Goal: Contribute content

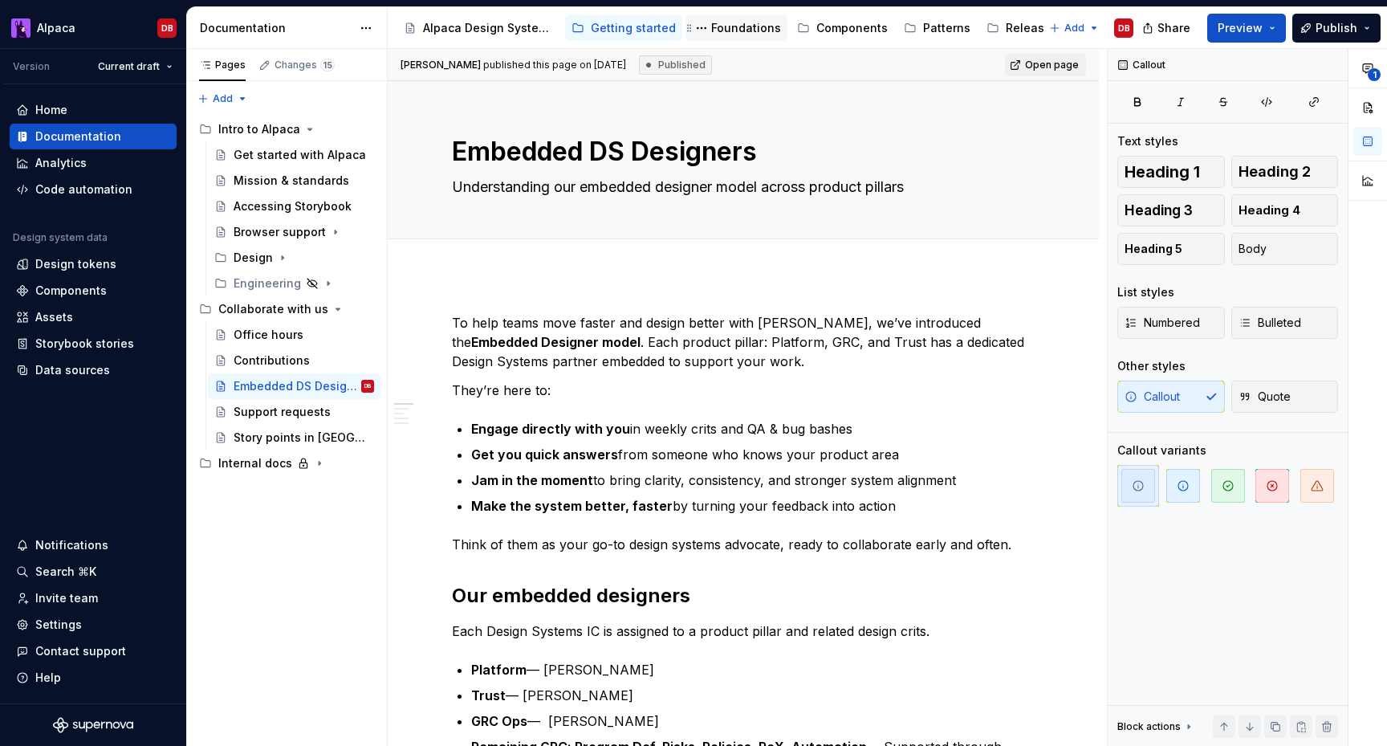
click at [722, 17] on div "Foundations" at bounding box center [737, 28] width 102 height 26
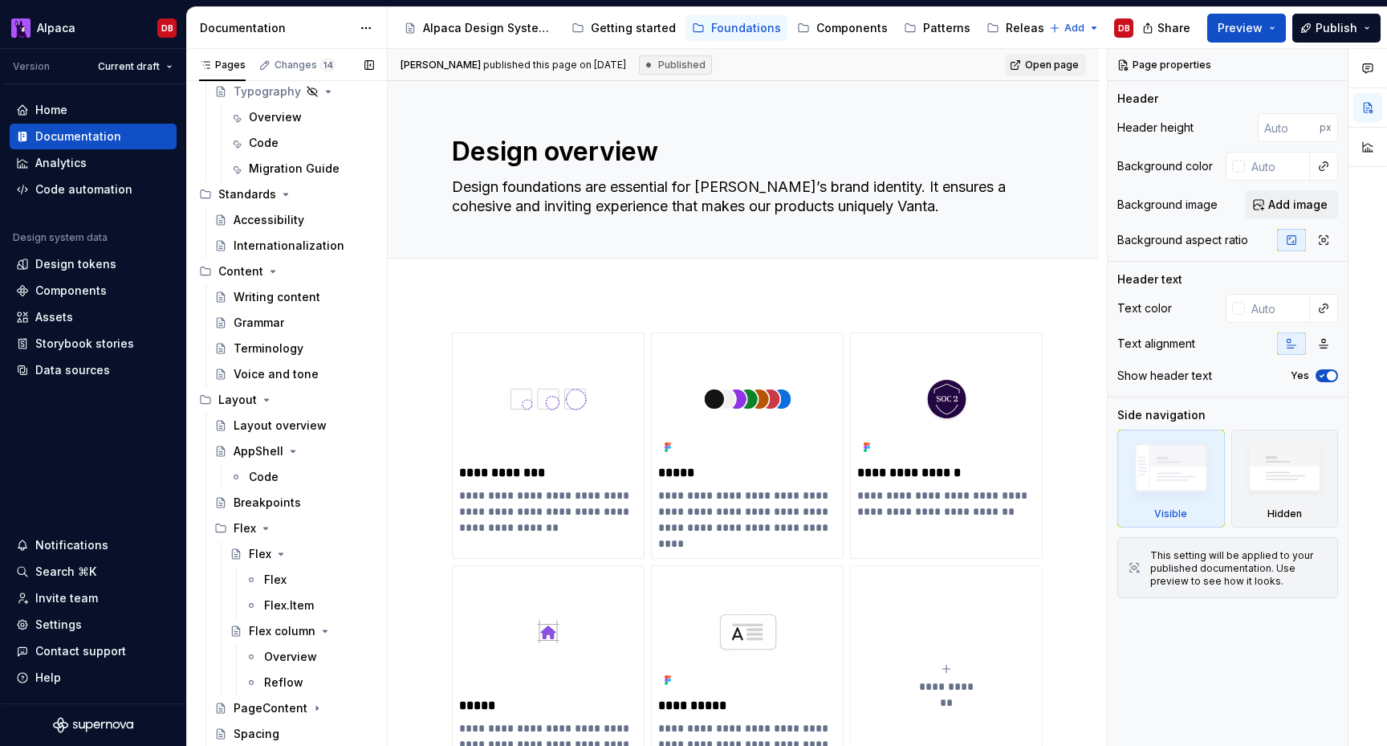
scroll to position [420, 0]
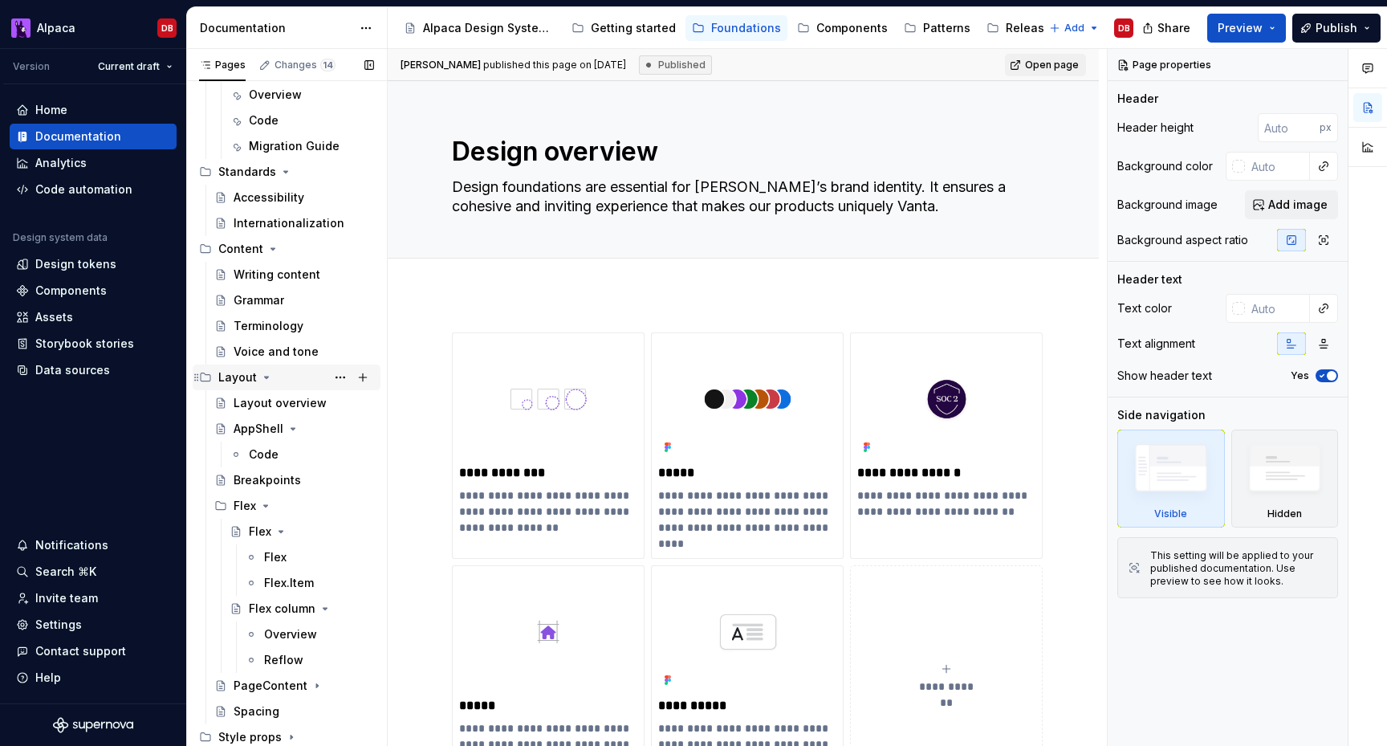
click at [265, 375] on icon "Page tree" at bounding box center [266, 377] width 13 height 13
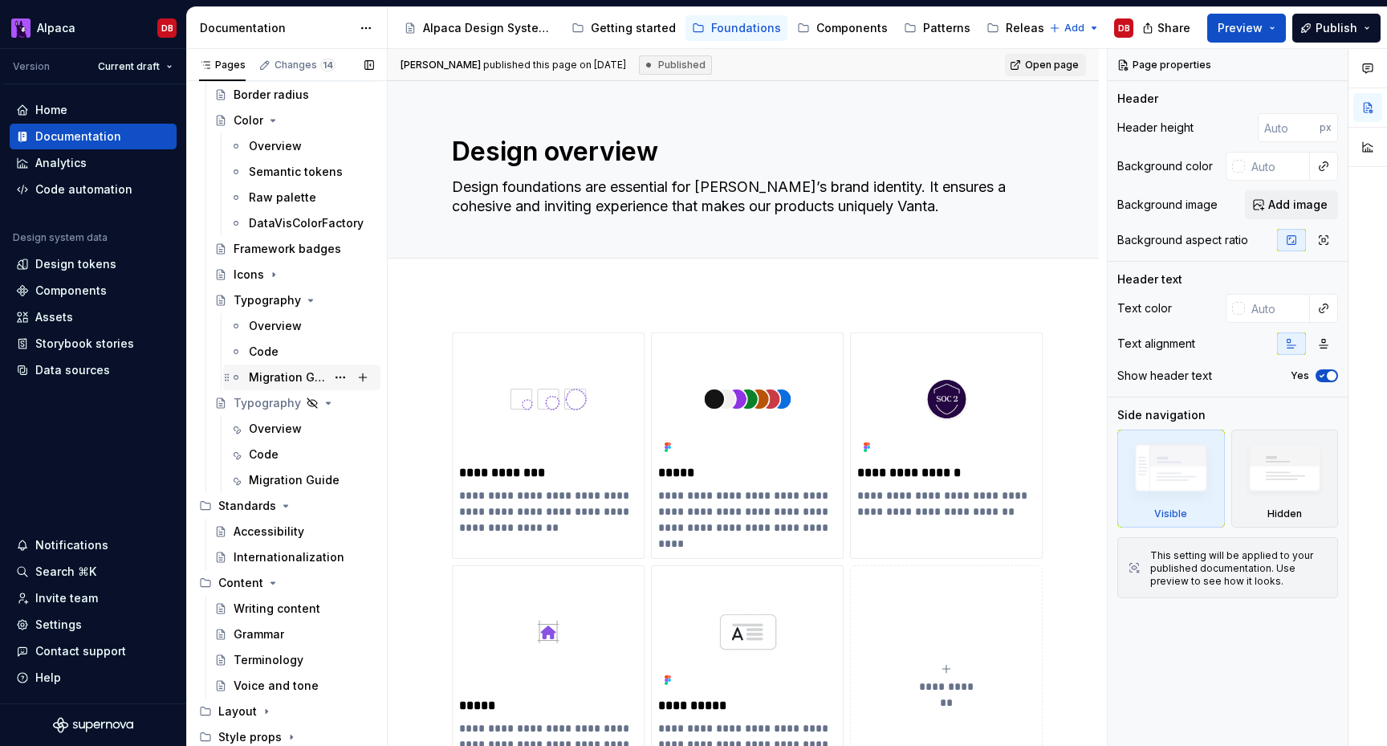
scroll to position [86, 0]
click at [263, 612] on div "Writing content" at bounding box center [277, 609] width 87 height 16
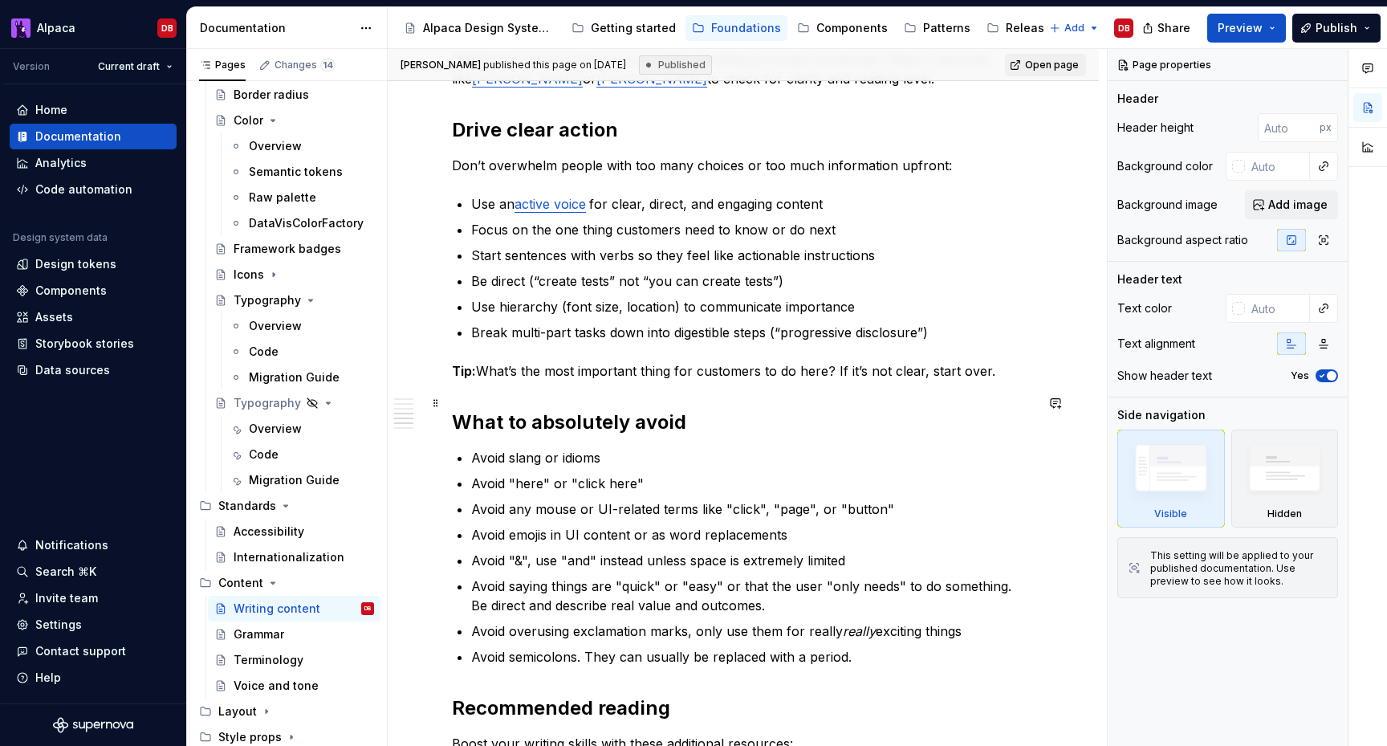
scroll to position [1088, 0]
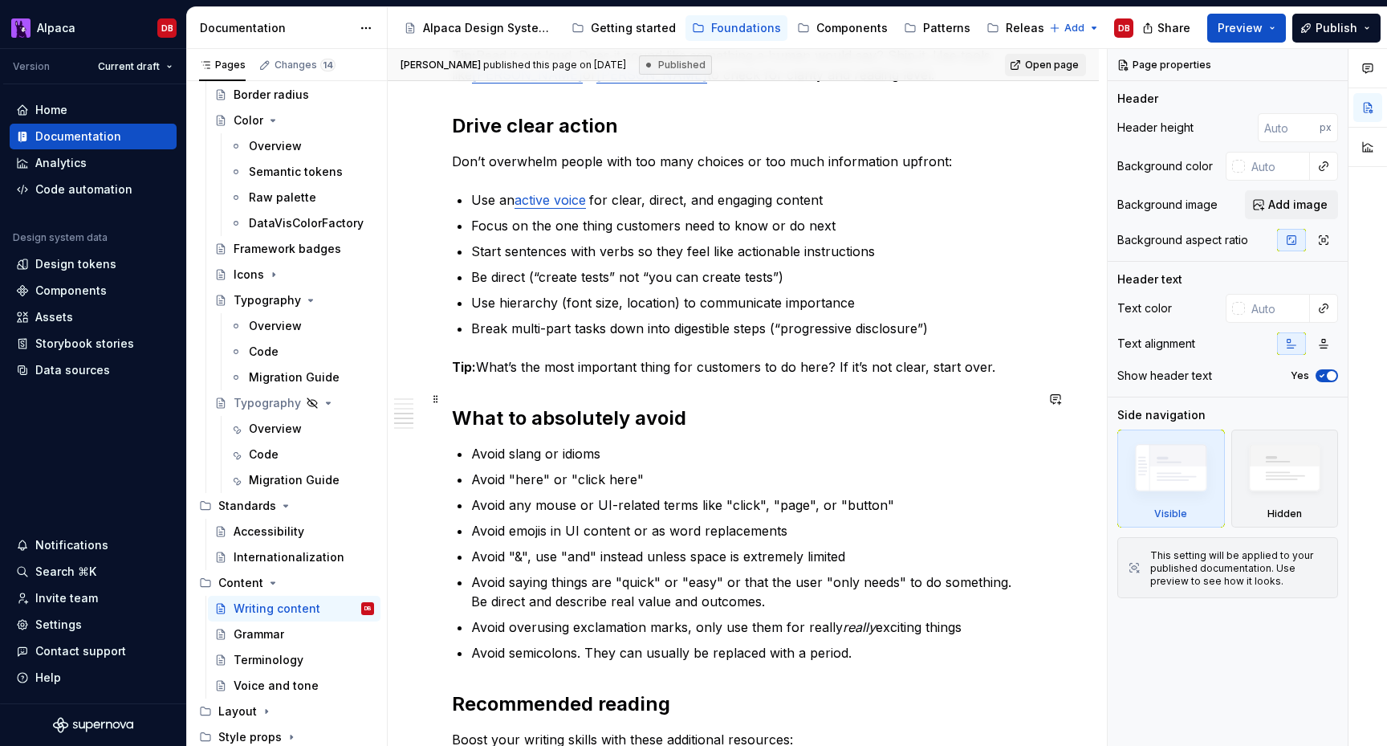
type textarea "*"
click at [593, 405] on h2 "What to absolutely avoid" at bounding box center [743, 418] width 583 height 26
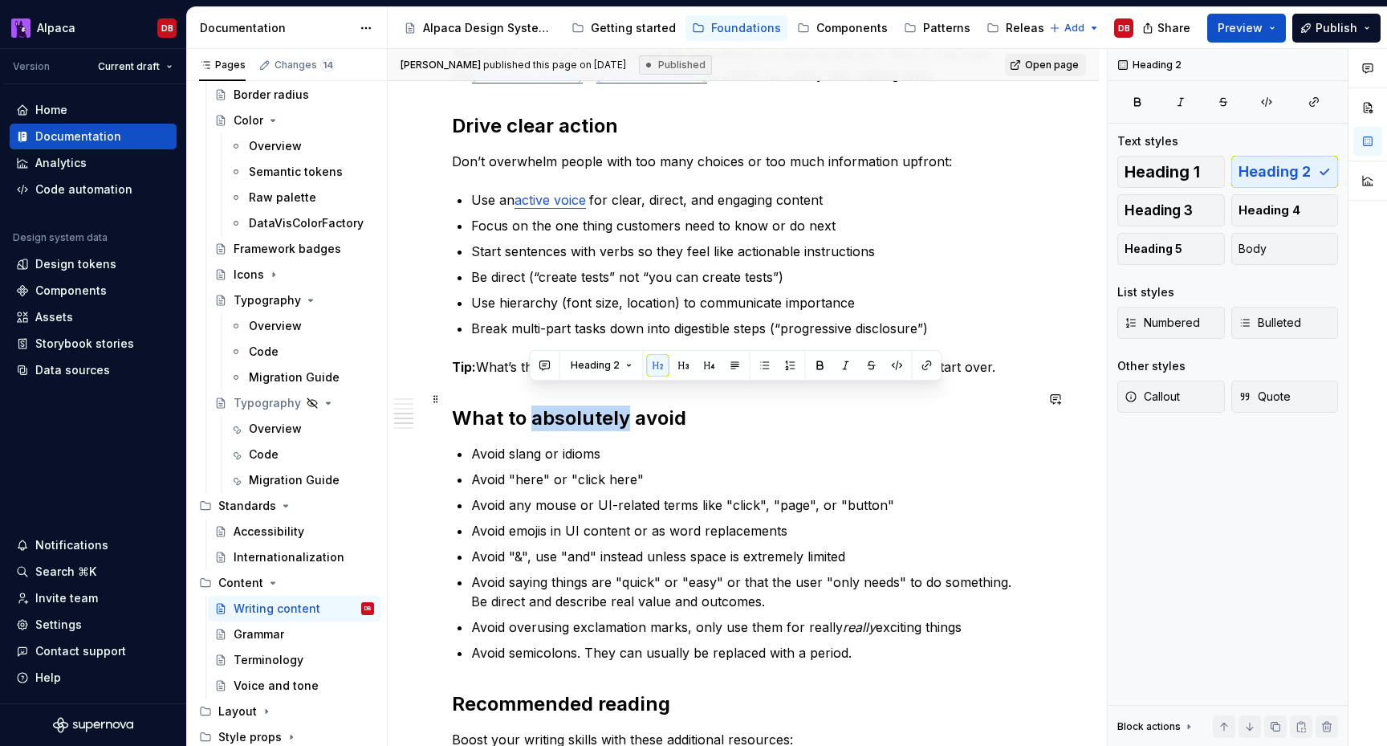
click at [593, 405] on h2 "What to absolutely avoid" at bounding box center [743, 418] width 583 height 26
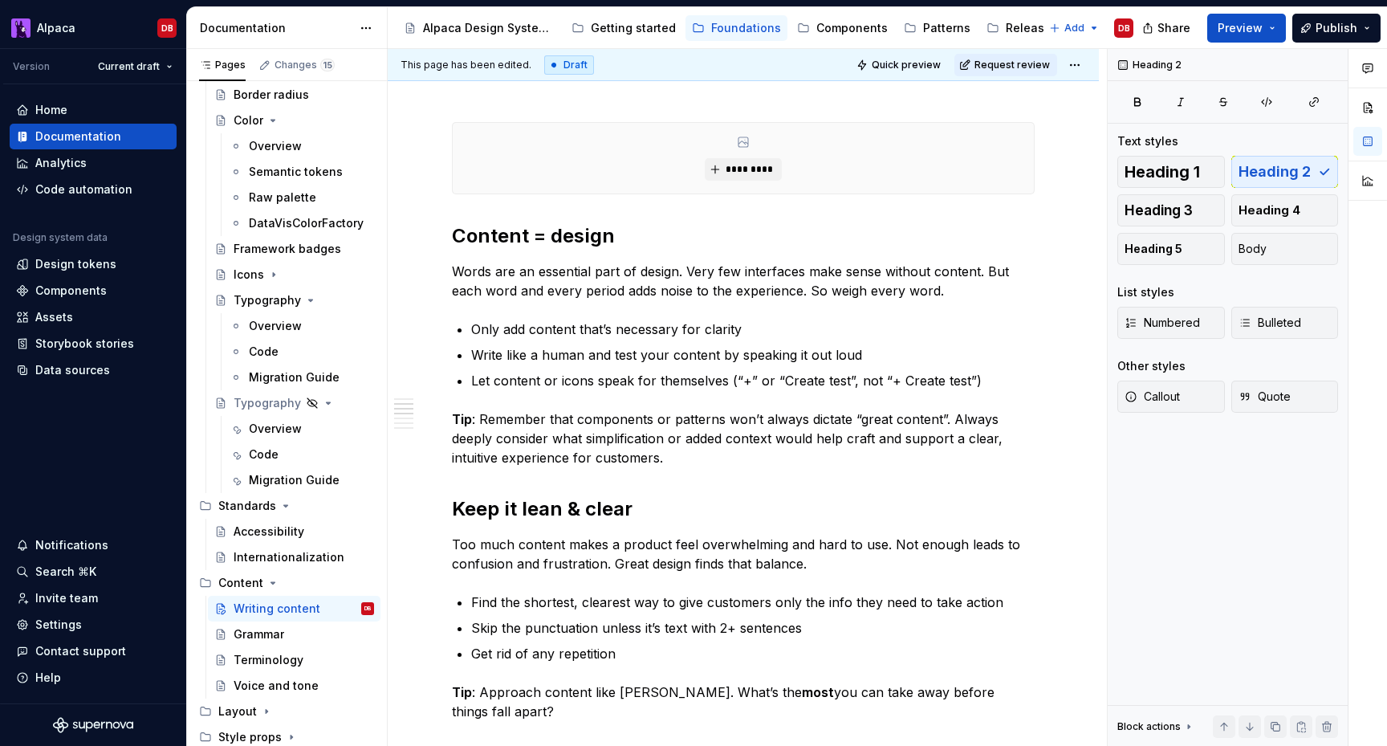
scroll to position [0, 0]
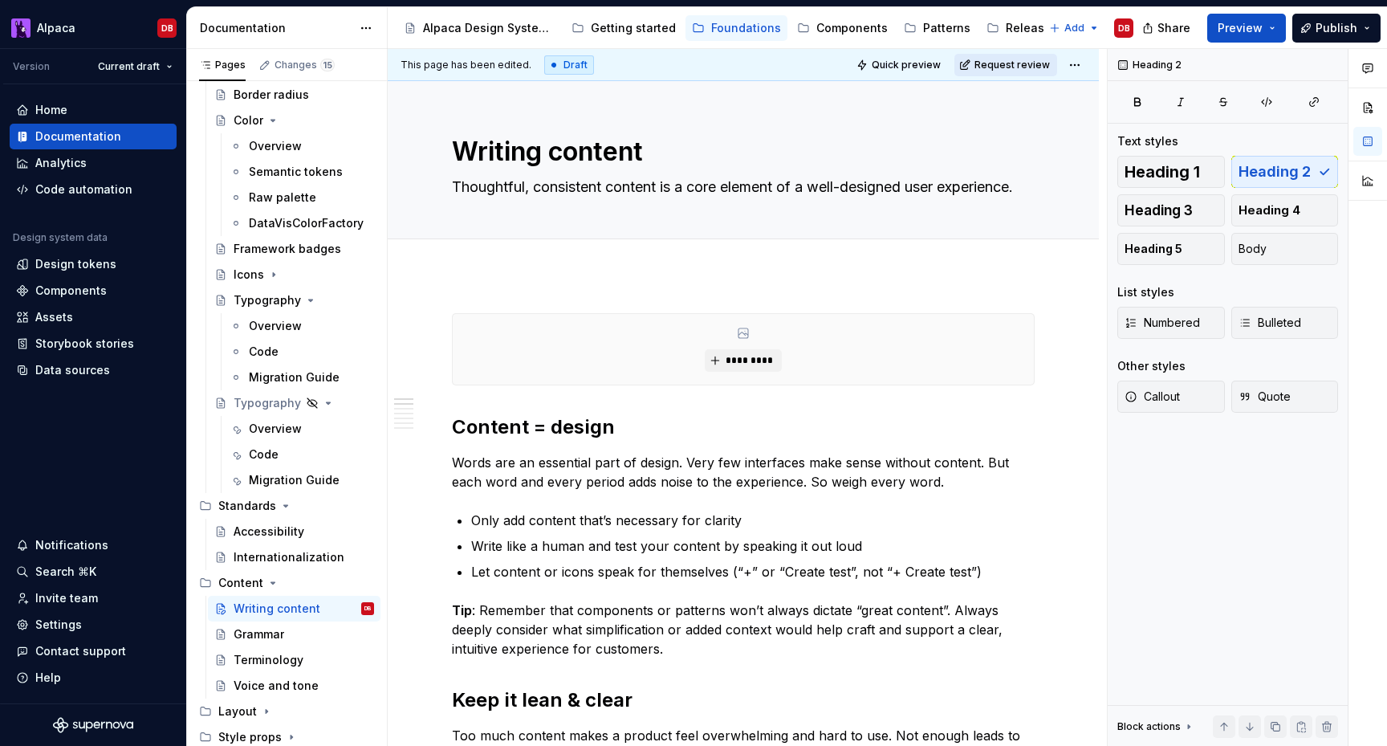
click at [1040, 65] on span "Request review" at bounding box center [1012, 65] width 75 height 13
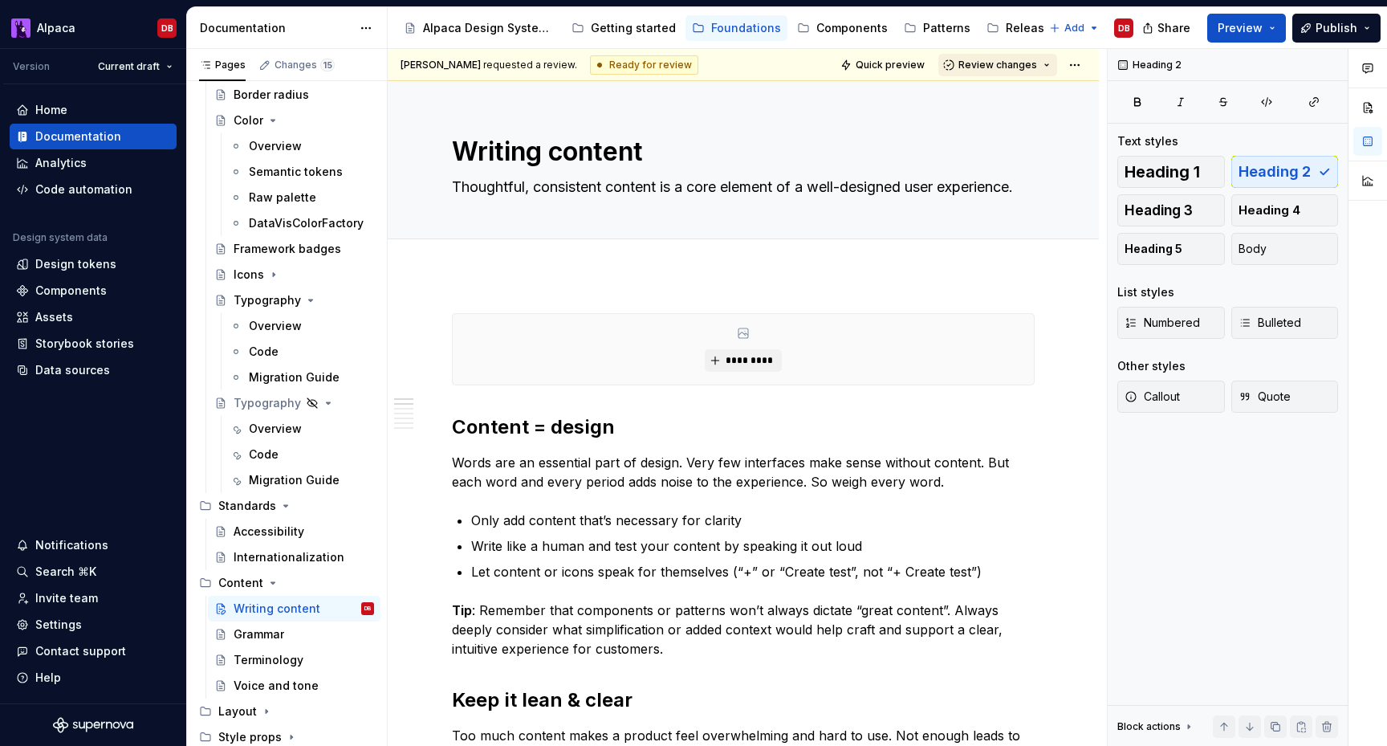
click at [1057, 63] on button "Review changes" at bounding box center [998, 65] width 119 height 22
click at [1041, 104] on div "Approve" at bounding box center [1050, 96] width 141 height 16
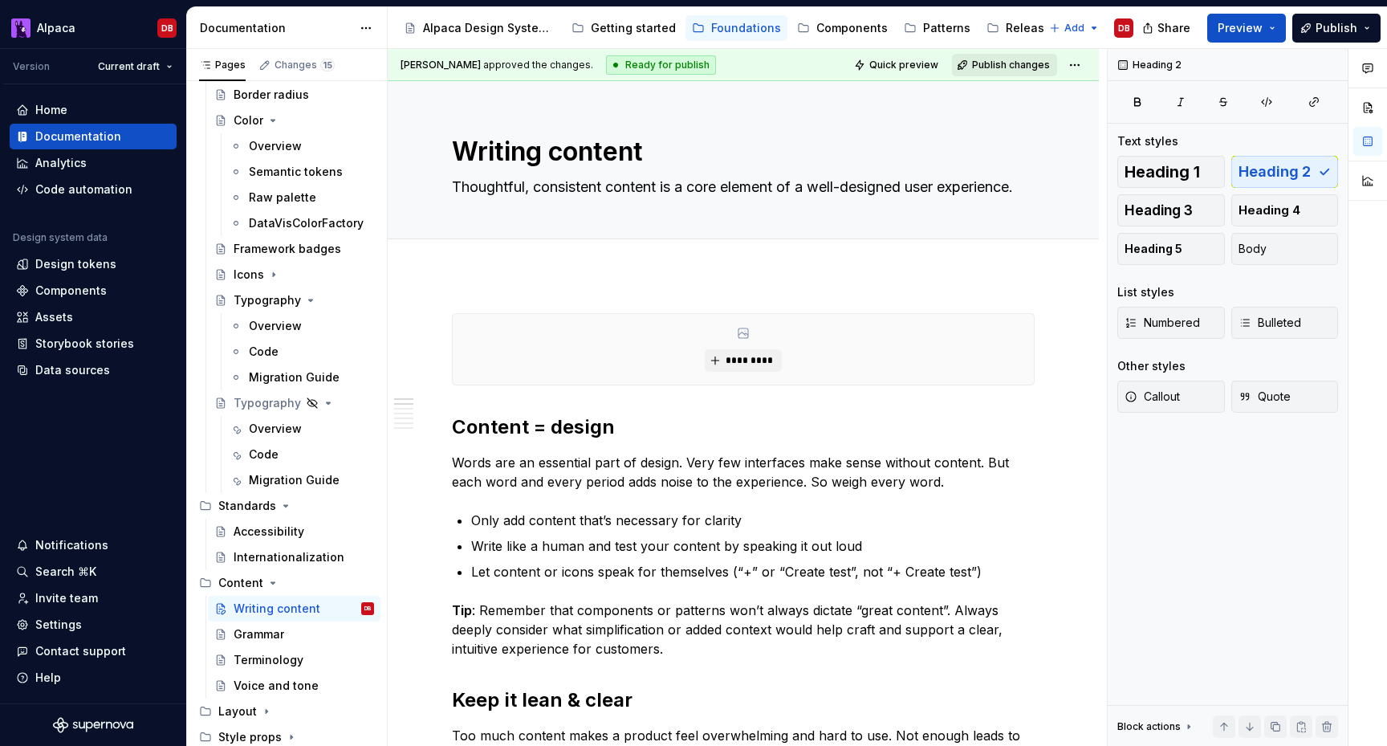
click at [1022, 64] on span "Publish changes" at bounding box center [1011, 65] width 78 height 13
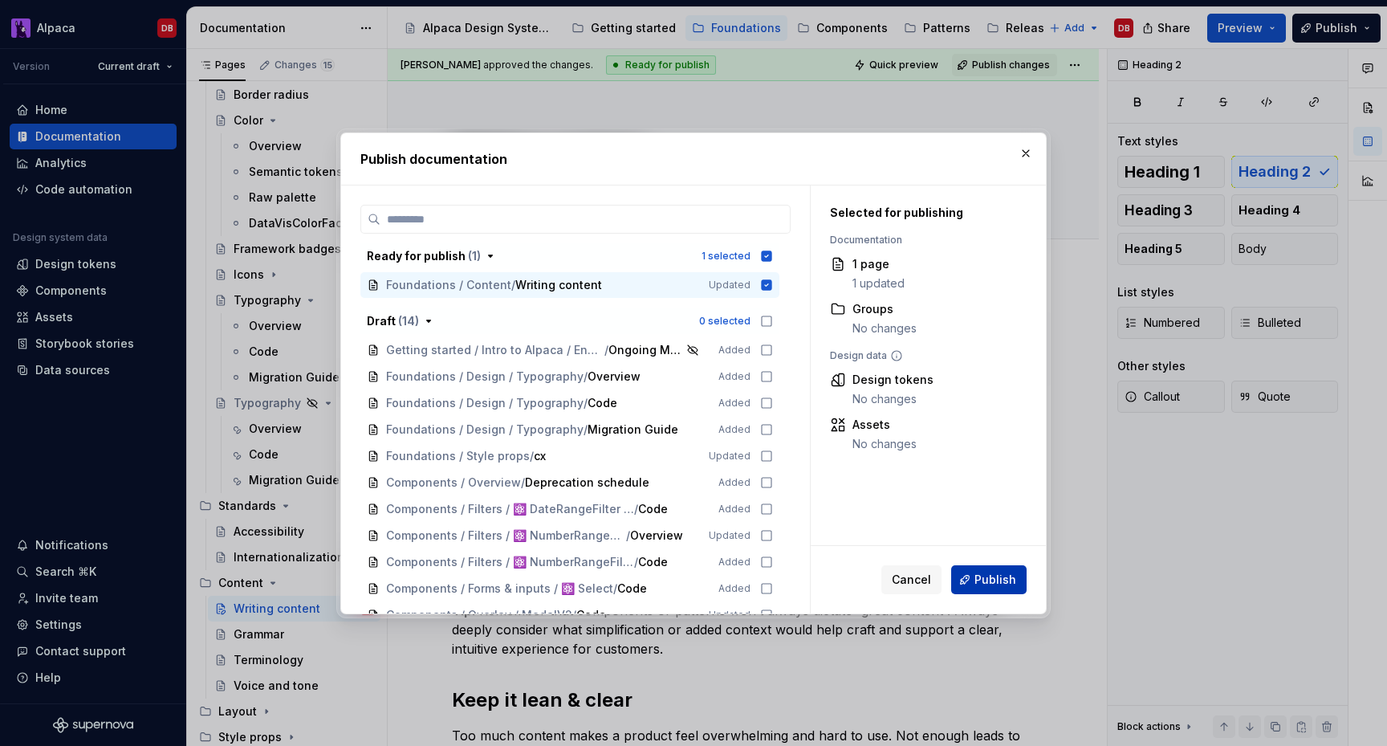
click at [987, 568] on button "Publish" at bounding box center [988, 579] width 75 height 29
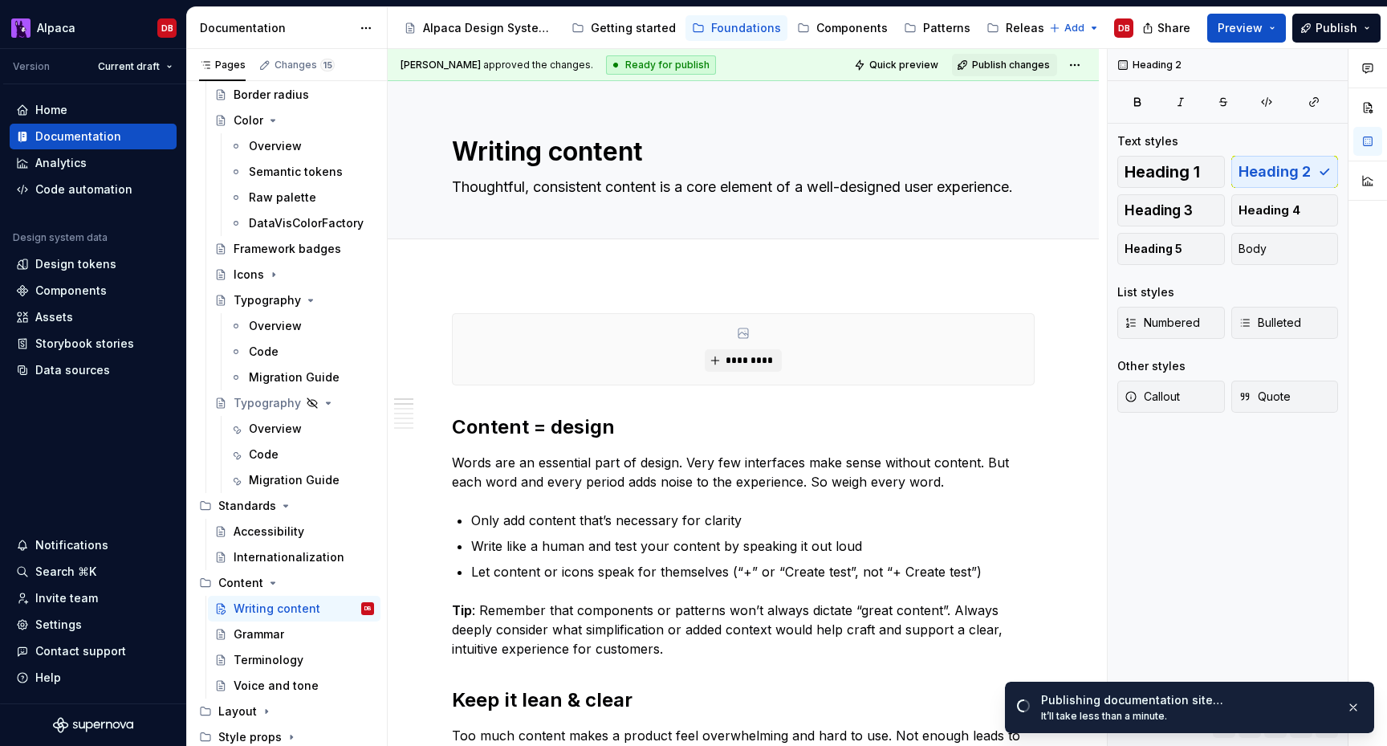
type textarea "*"
